Goal: Information Seeking & Learning: Learn about a topic

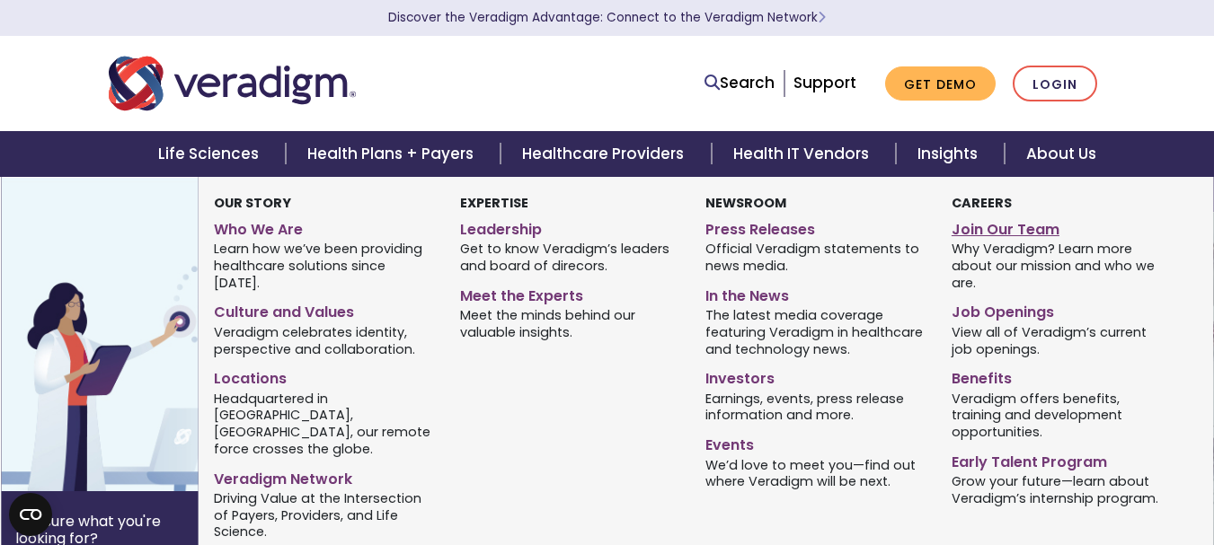
click at [984, 228] on link "Join Our Team" at bounding box center [1060, 227] width 218 height 26
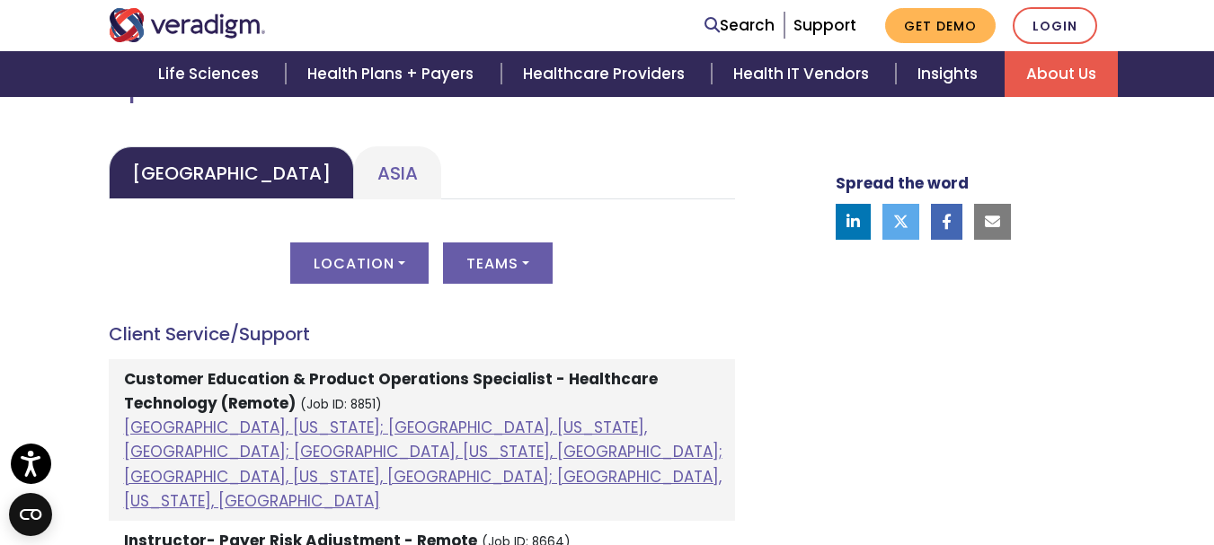
scroll to position [903, 0]
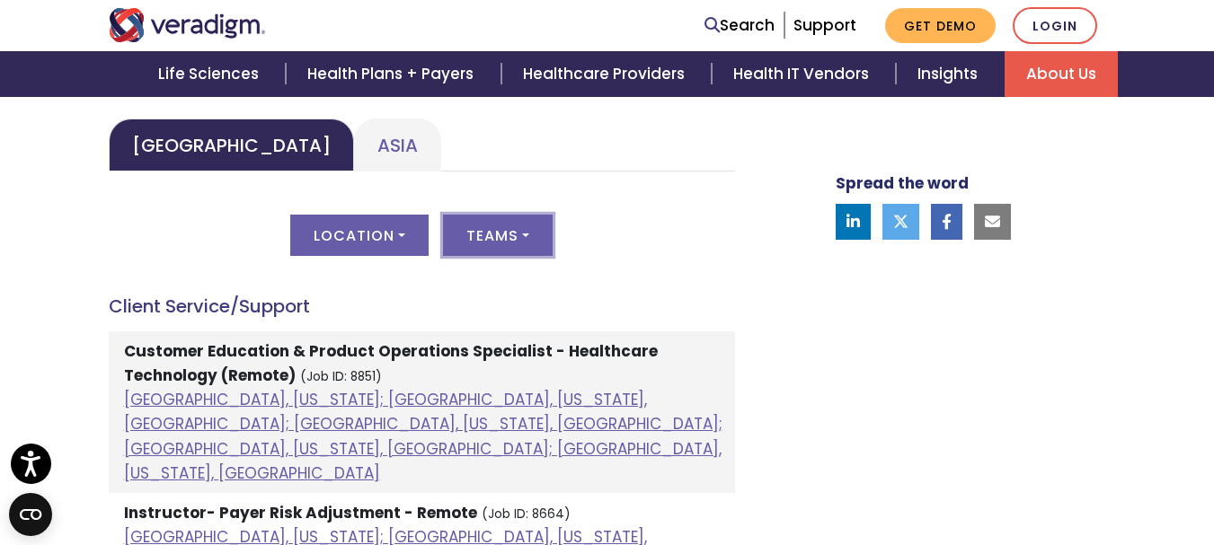
click at [521, 234] on button "Teams" at bounding box center [498, 235] width 110 height 41
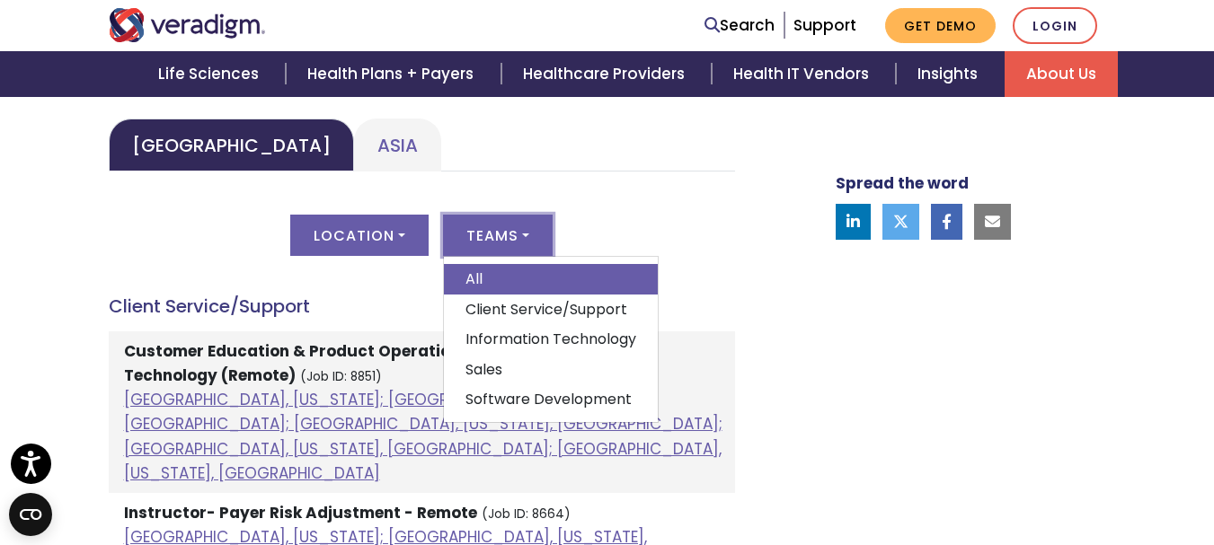
click at [508, 273] on link "All" at bounding box center [551, 279] width 214 height 31
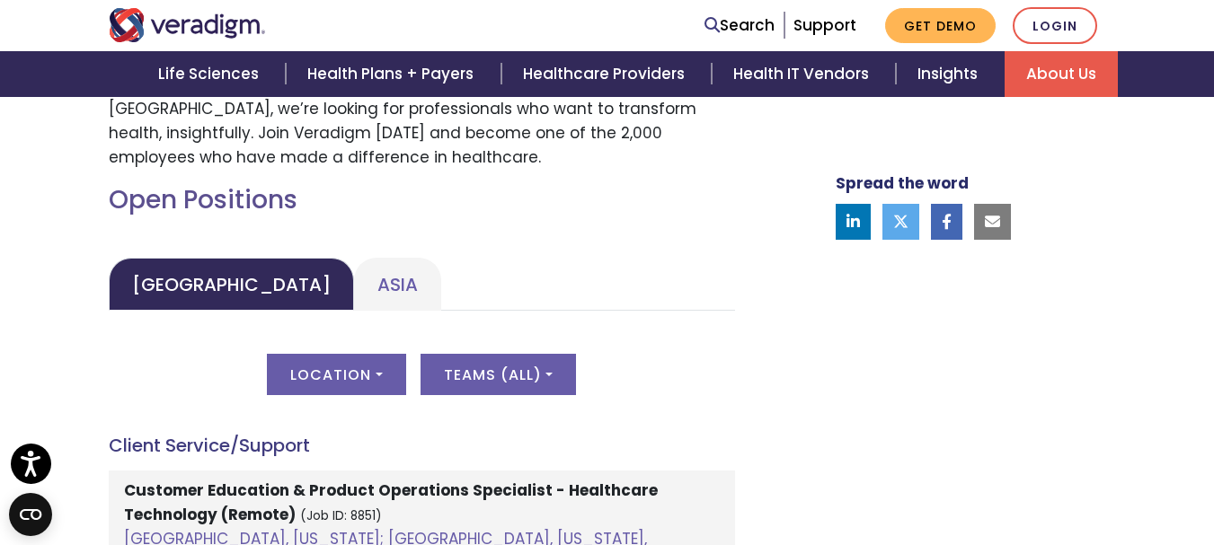
scroll to position [720, 0]
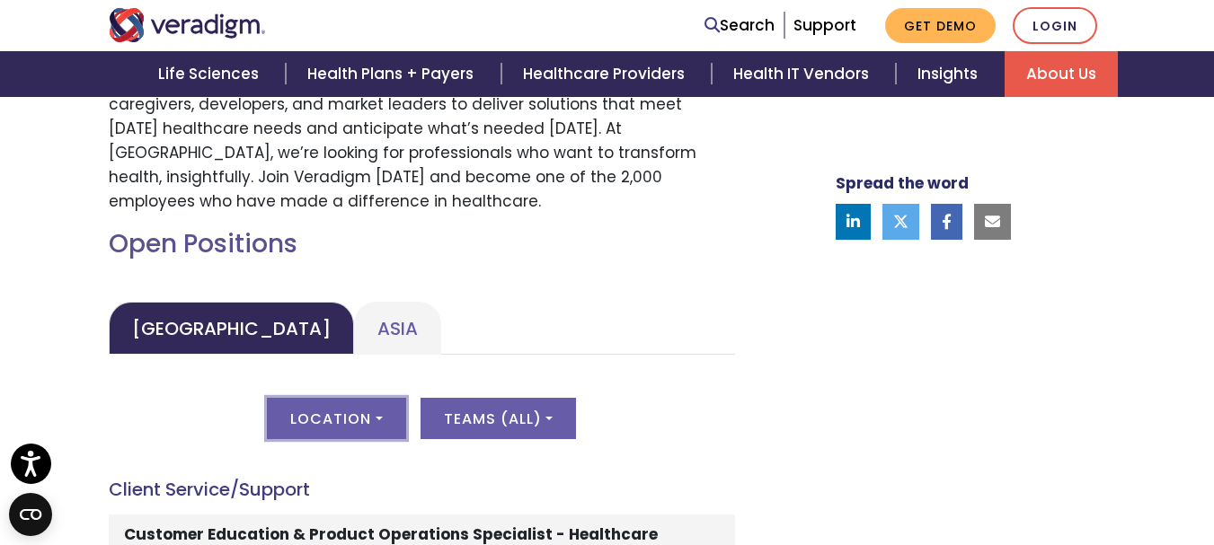
click at [370, 417] on button "Location" at bounding box center [336, 418] width 138 height 41
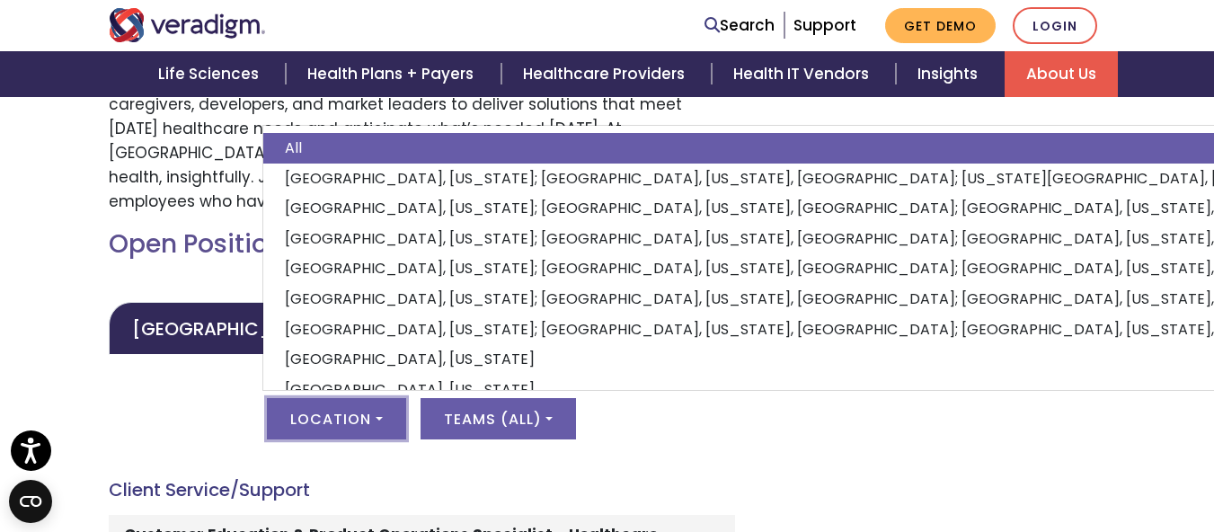
click at [370, 417] on button "Location" at bounding box center [336, 418] width 138 height 41
